Goal: Contribute content

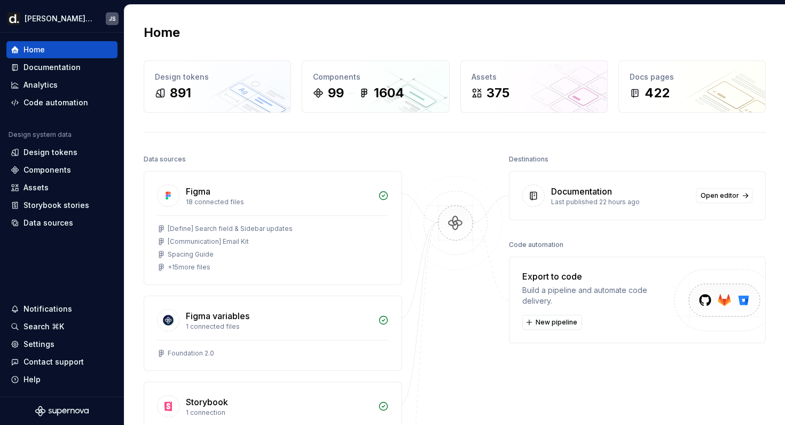
click at [537, 194] on icon at bounding box center [533, 195] width 11 height 11
click at [720, 189] on link "Open editor" at bounding box center [724, 195] width 57 height 15
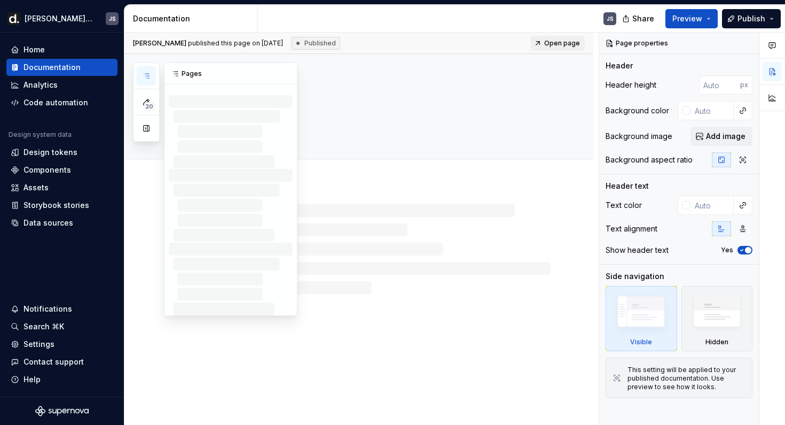
click at [141, 79] on button "button" at bounding box center [146, 75] width 19 height 19
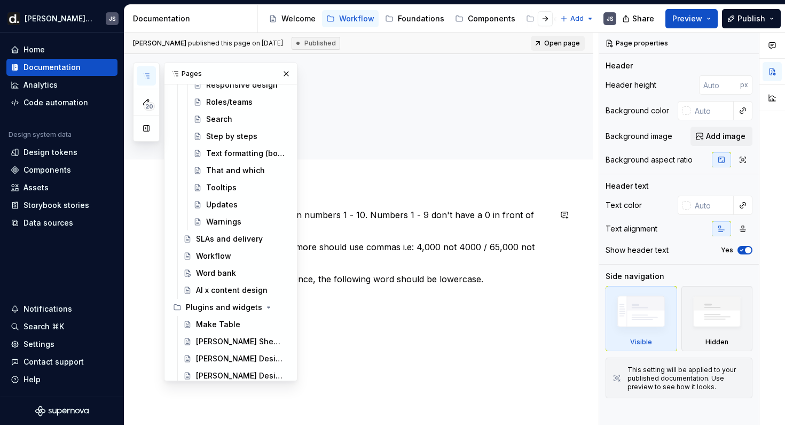
scroll to position [1436, 0]
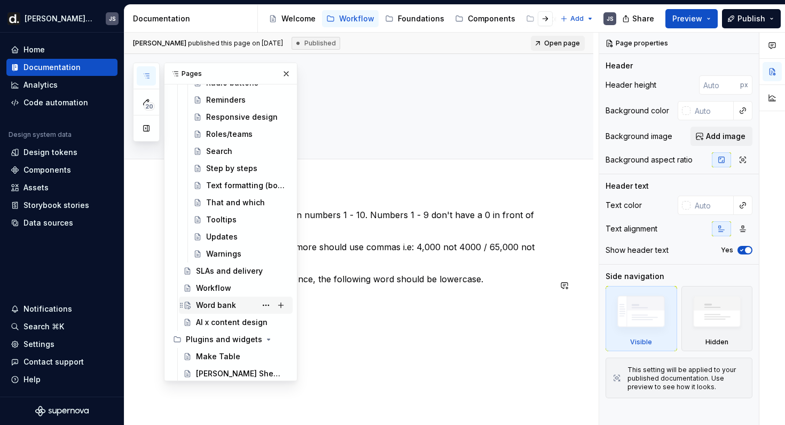
click at [227, 302] on div "Word bank" at bounding box center [216, 305] width 40 height 11
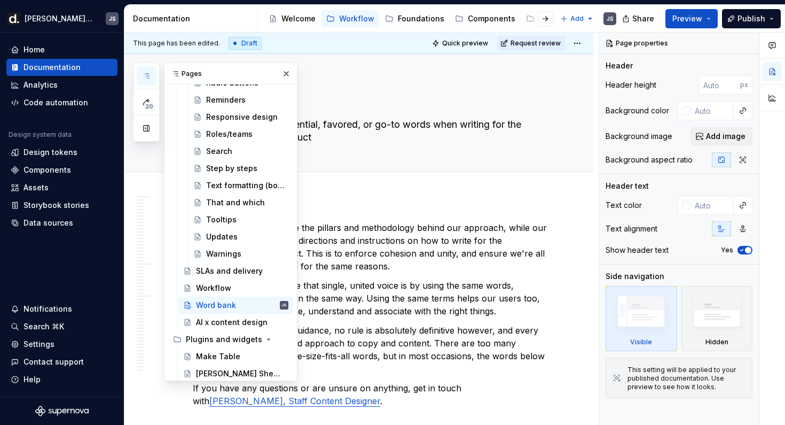
type textarea "*"
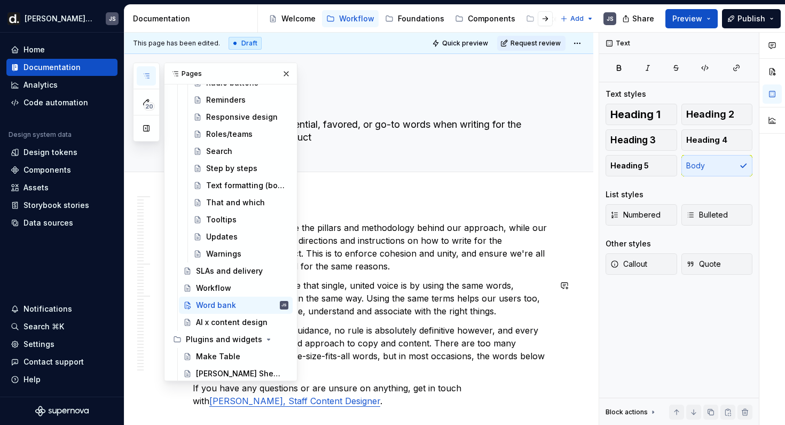
click at [383, 288] on p "Another way we'll achieve that single, united voice is by using the same words,…" at bounding box center [372, 298] width 358 height 38
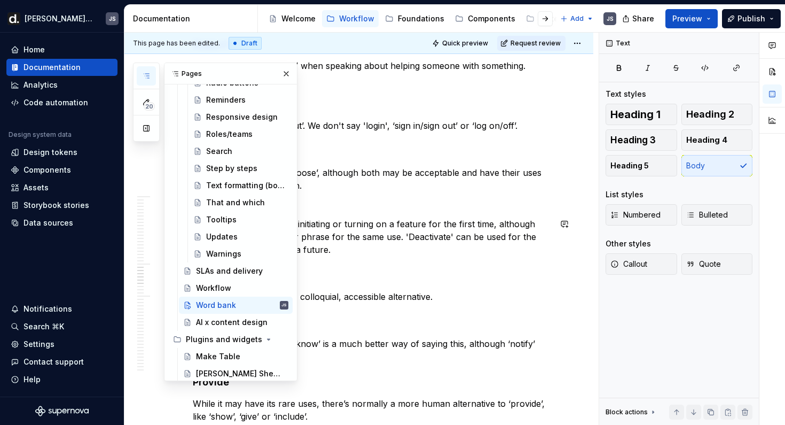
scroll to position [2189, 0]
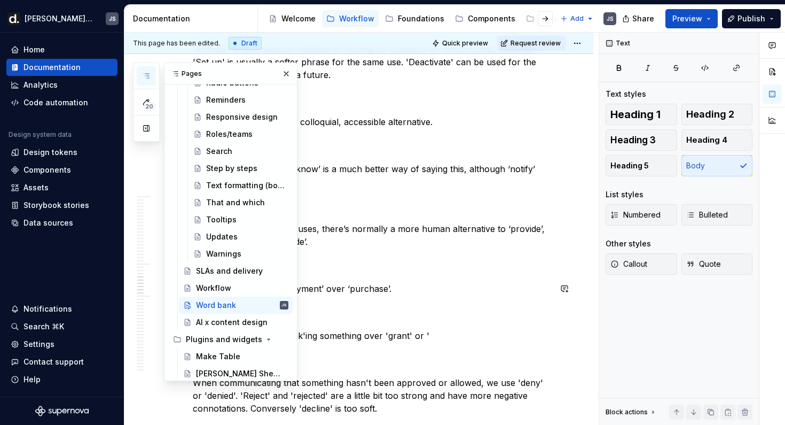
click at [383, 286] on p "We use ‘buy’ or ‘make payment’ over ‘purchase’." at bounding box center [372, 288] width 358 height 13
click at [286, 73] on button "button" at bounding box center [286, 73] width 15 height 15
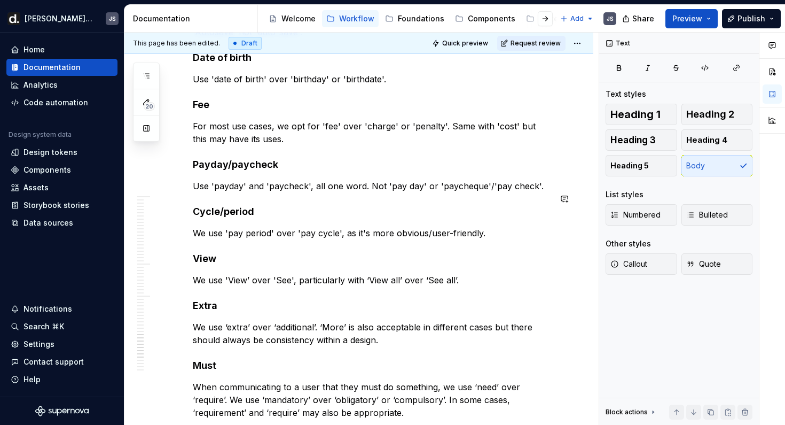
scroll to position [3243, 0]
click at [261, 226] on p "We use 'pay period' over 'pay cycle', as it's more obvious/user-friendly." at bounding box center [372, 232] width 358 height 13
click at [316, 226] on p "We use 'pay cycle' over 'pay cycle', as it's more obvious/user-friendly." at bounding box center [372, 232] width 358 height 13
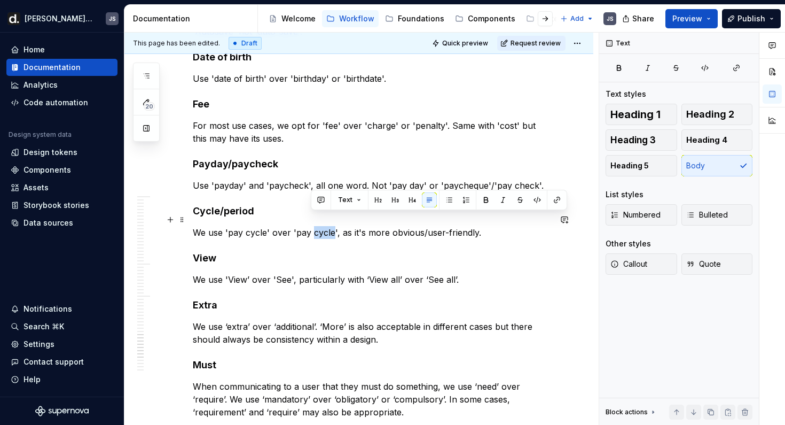
click at [316, 226] on p "We use 'pay cycle' over 'pay cycle', as it's more obvious/user-friendly." at bounding box center [372, 232] width 358 height 13
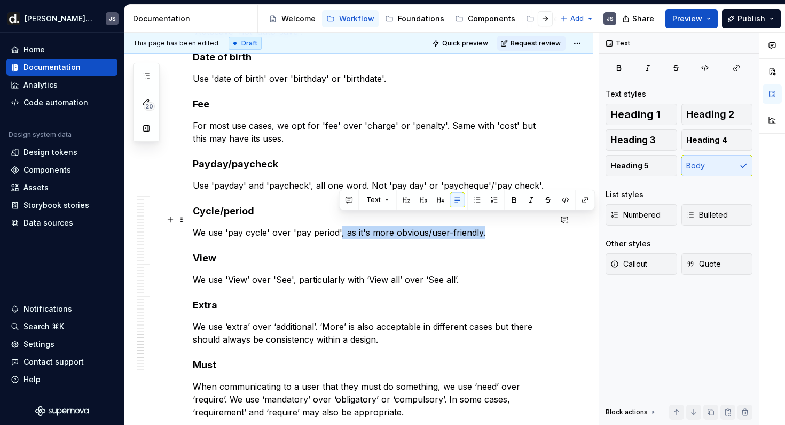
drag, startPoint x: 484, startPoint y: 218, endPoint x: 339, endPoint y: 220, distance: 145.3
click at [339, 226] on p "We use 'pay cycle' over 'pay period', as it's more obvious/user-friendly." at bounding box center [372, 232] width 358 height 13
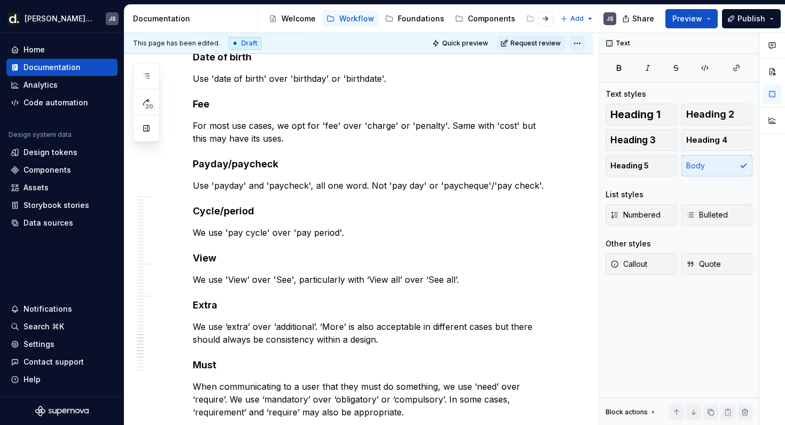
click at [582, 44] on html "[PERSON_NAME] UI JS Home Documentation Analytics Code automation Design system …" at bounding box center [392, 212] width 785 height 425
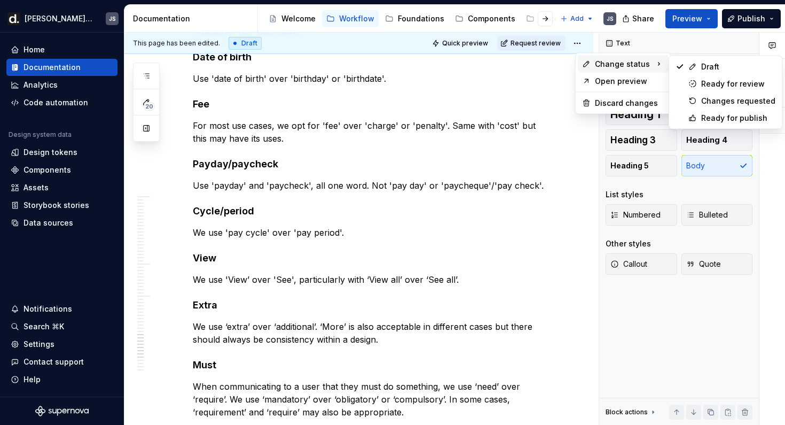
click at [613, 61] on span "Change status" at bounding box center [622, 64] width 55 height 11
click at [718, 114] on div "Ready for publish" at bounding box center [738, 118] width 74 height 11
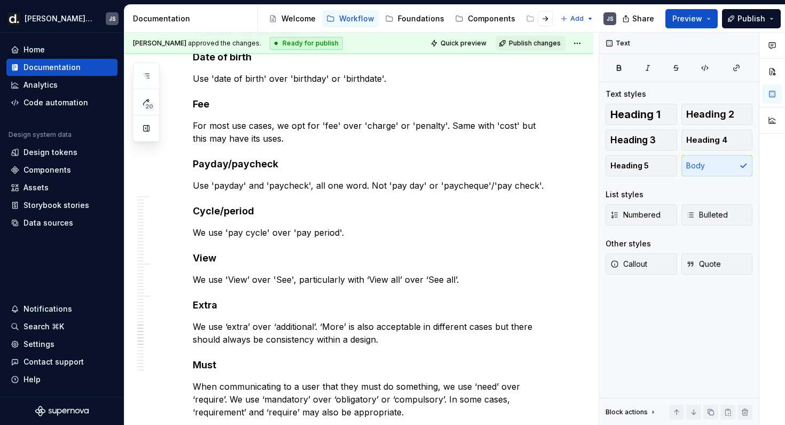
scroll to position [3057, 0]
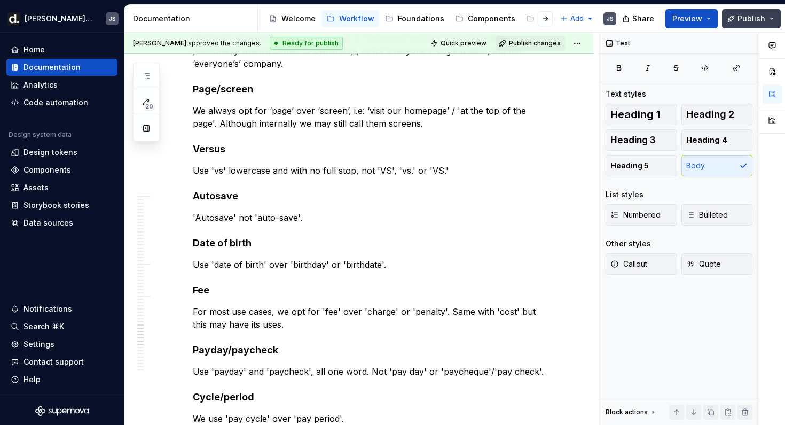
click at [743, 21] on span "Publish" at bounding box center [752, 18] width 28 height 11
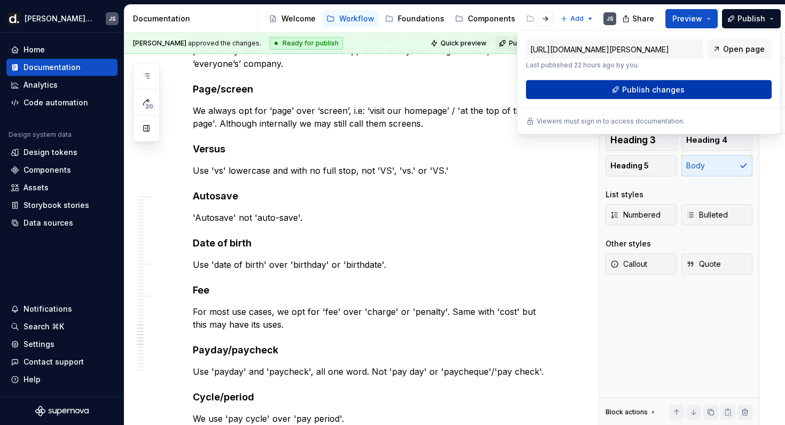
click at [650, 92] on span "Publish changes" at bounding box center [653, 89] width 63 height 11
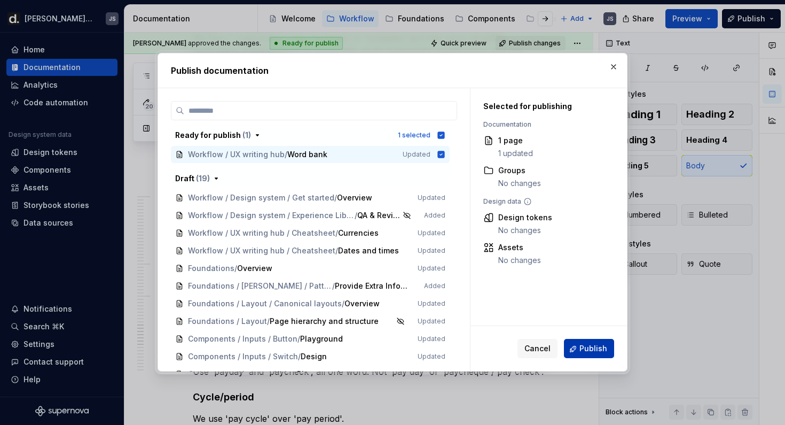
click at [582, 342] on button "Publish" at bounding box center [589, 348] width 50 height 19
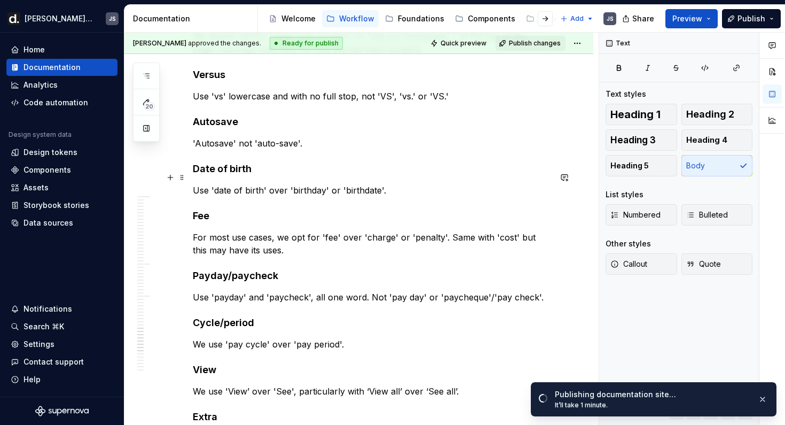
scroll to position [3133, 0]
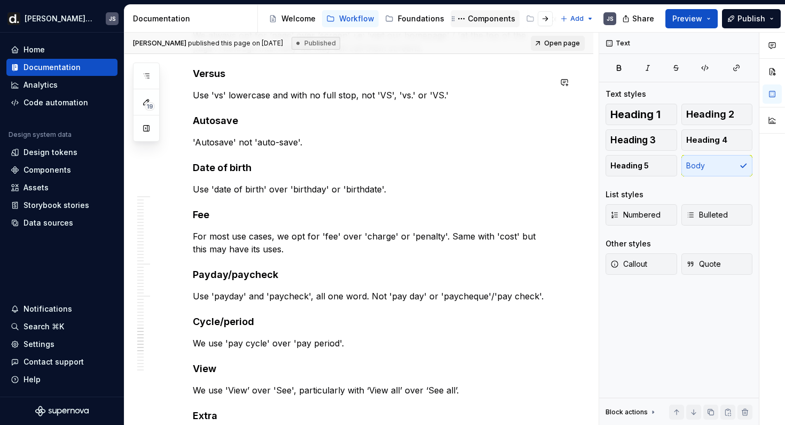
type textarea "*"
